Goal: Task Accomplishment & Management: Complete application form

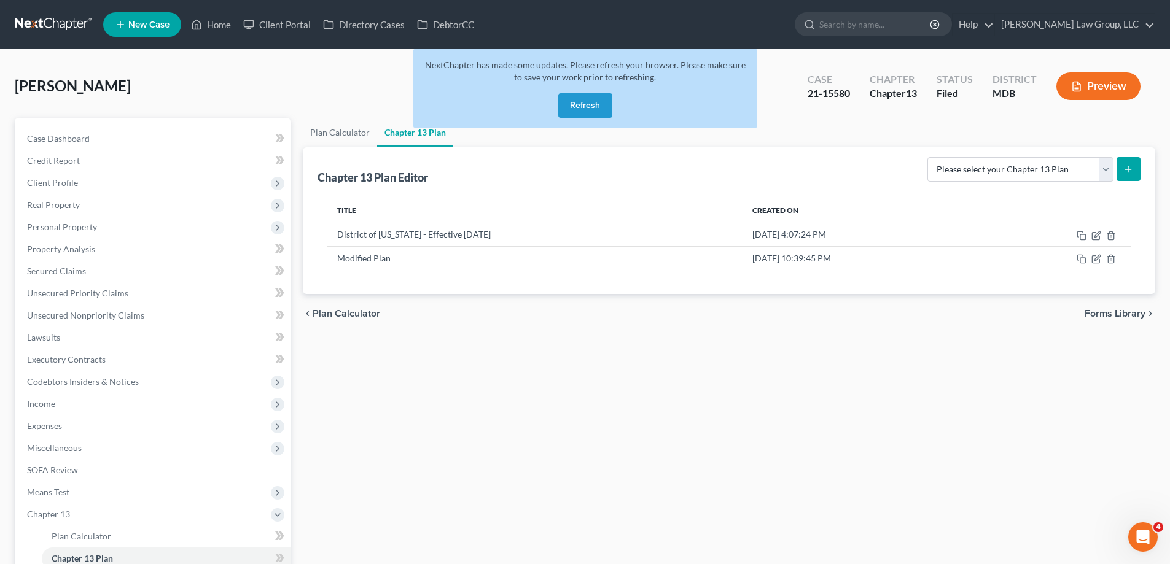
click at [567, 110] on button "Refresh" at bounding box center [585, 105] width 54 height 25
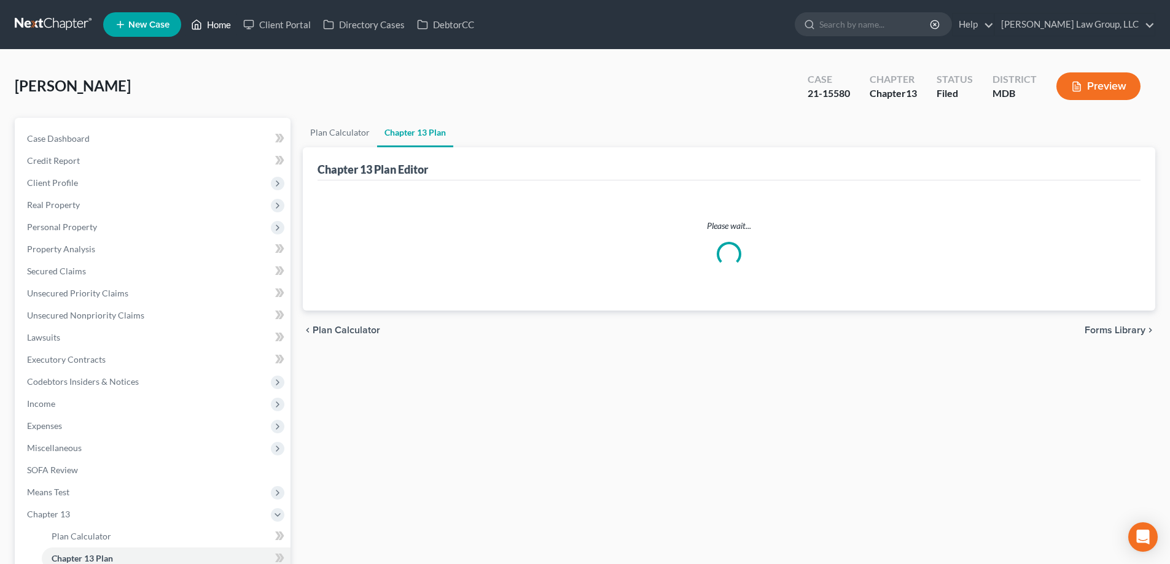
click at [219, 25] on link "Home" at bounding box center [211, 25] width 52 height 22
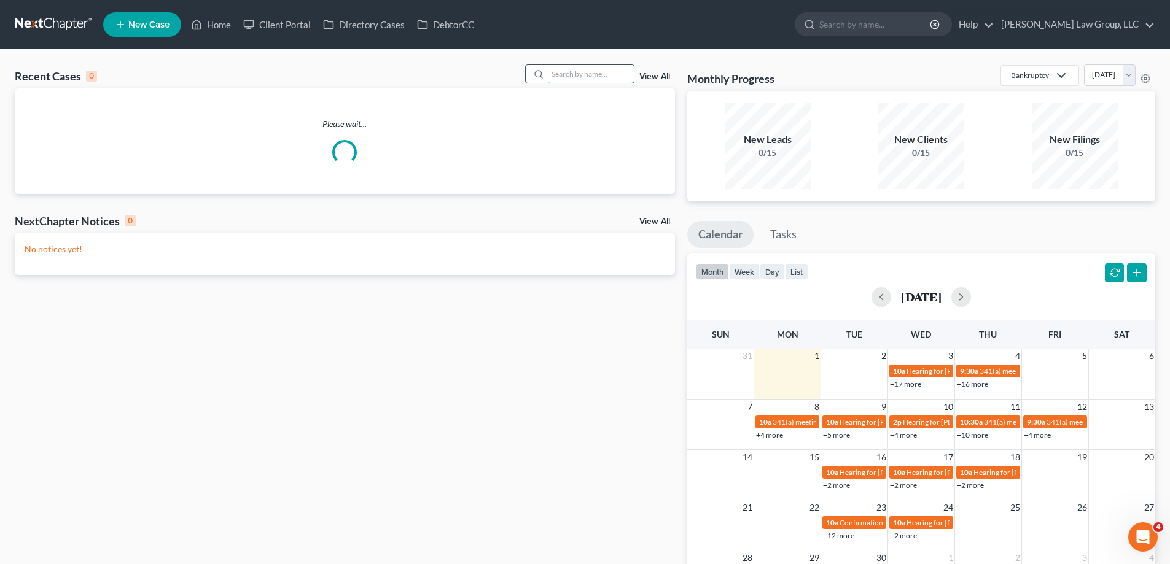
click at [579, 75] on input "search" at bounding box center [591, 74] width 86 height 18
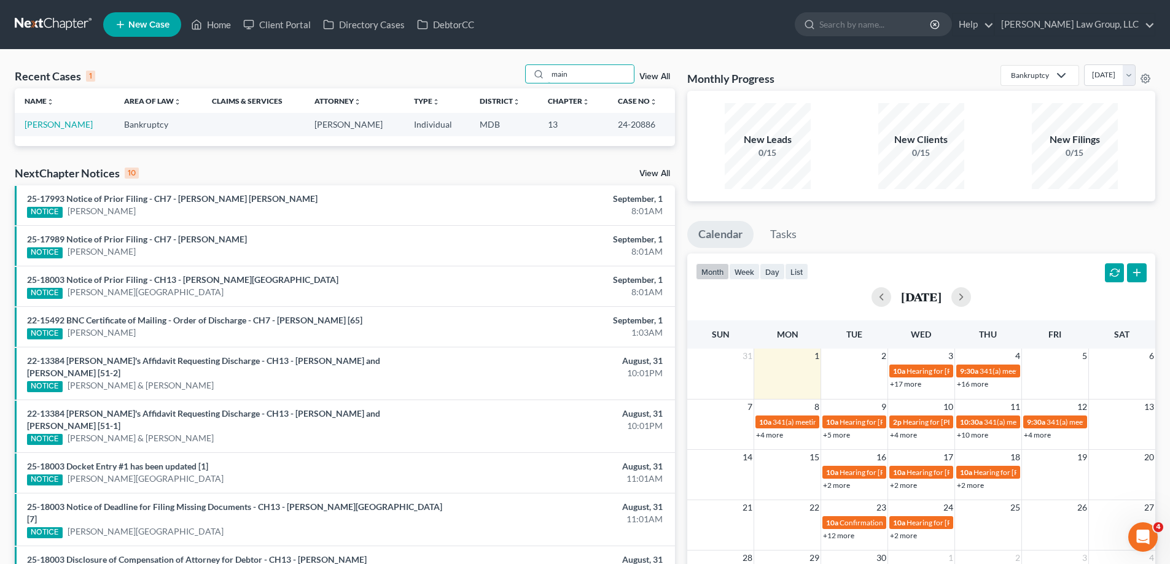
type input "main"
drag, startPoint x: 655, startPoint y: 127, endPoint x: 611, endPoint y: 131, distance: 44.4
click at [611, 131] on td "24-20886" at bounding box center [641, 124] width 67 height 23
copy td "24-20886"
click at [81, 122] on link "[PERSON_NAME]" at bounding box center [59, 124] width 68 height 10
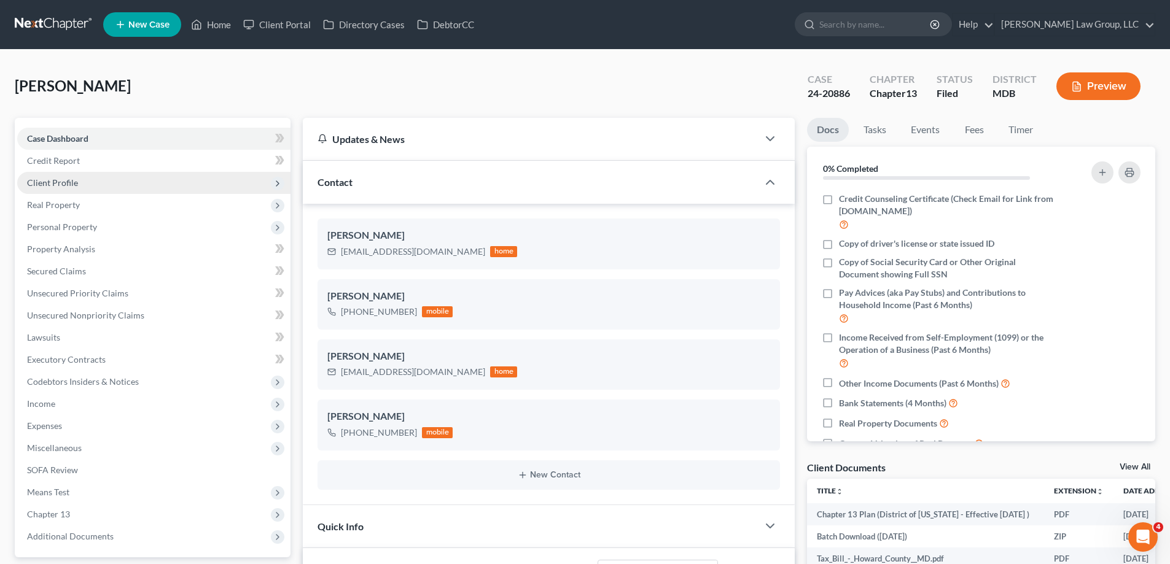
scroll to position [213, 0]
click at [76, 190] on span "Client Profile" at bounding box center [153, 183] width 273 height 22
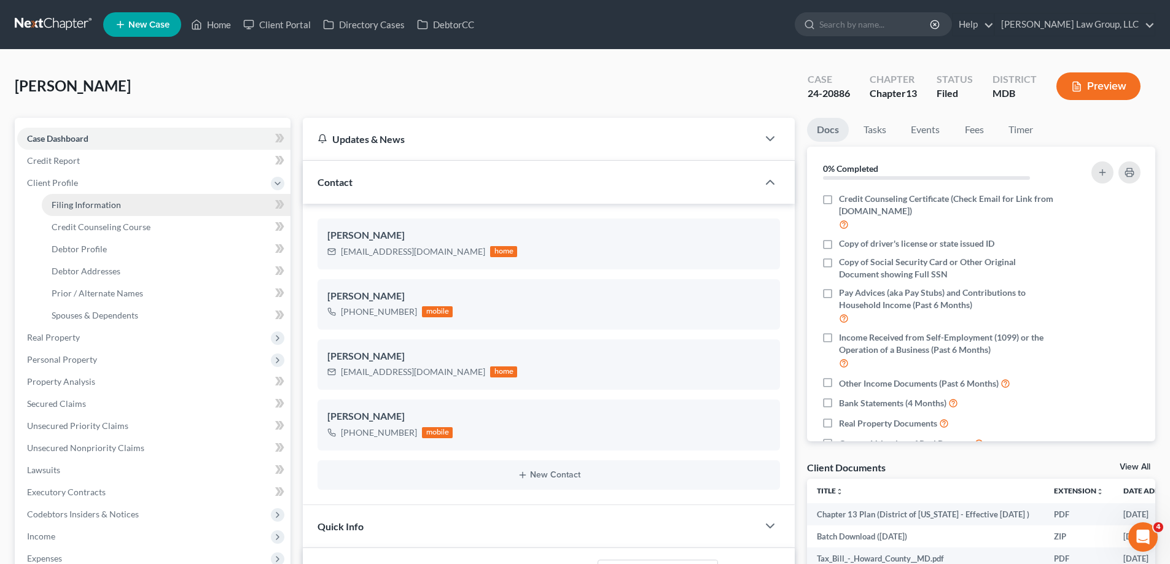
click at [99, 203] on span "Filing Information" at bounding box center [86, 205] width 69 height 10
select select "1"
select select "0"
select select "3"
select select "21"
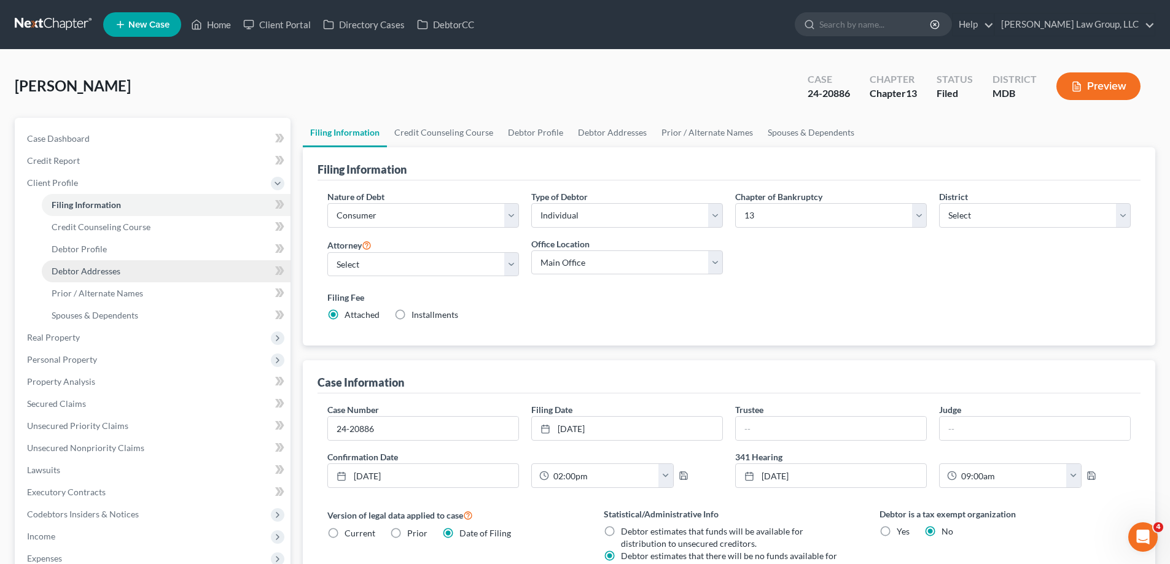
click at [99, 263] on link "Debtor Addresses" at bounding box center [166, 271] width 249 height 22
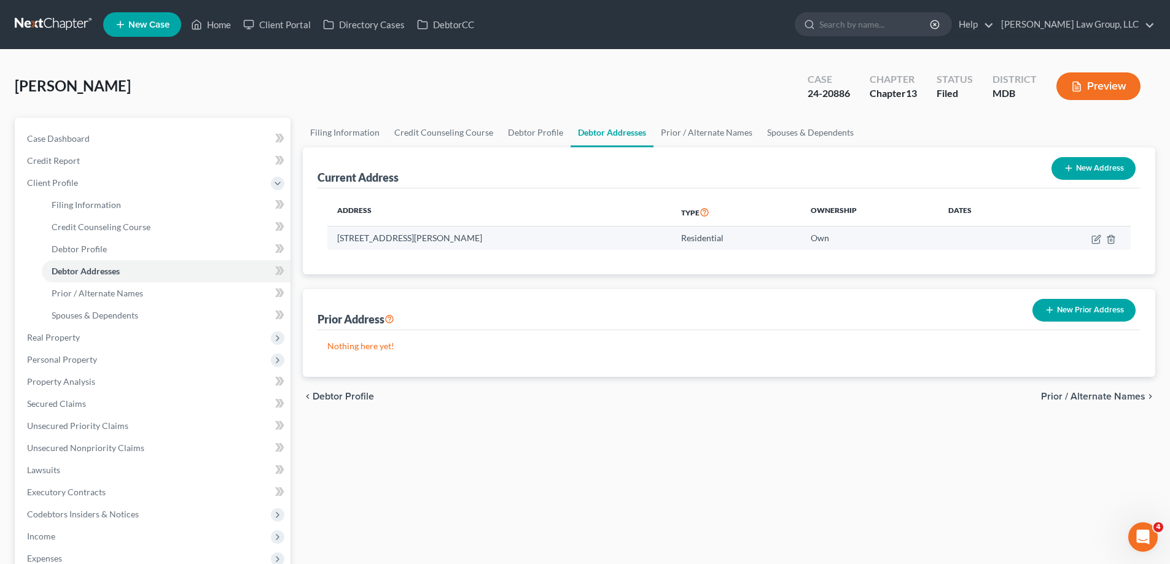
drag, startPoint x: 562, startPoint y: 236, endPoint x: 333, endPoint y: 240, distance: 228.4
click at [333, 240] on td "[STREET_ADDRESS][PERSON_NAME]" at bounding box center [499, 238] width 344 height 23
copy td "[STREET_ADDRESS][PERSON_NAME]"
click at [222, 20] on link "Home" at bounding box center [211, 25] width 52 height 22
